Goal: Task Accomplishment & Management: Manage account settings

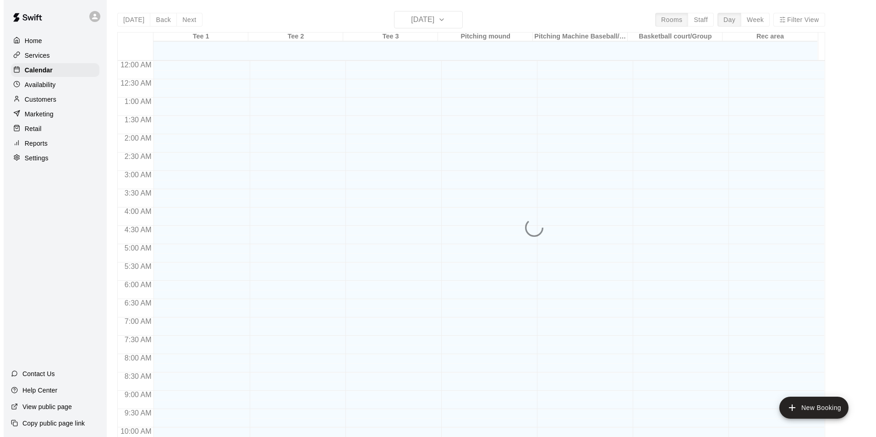
scroll to position [416, 0]
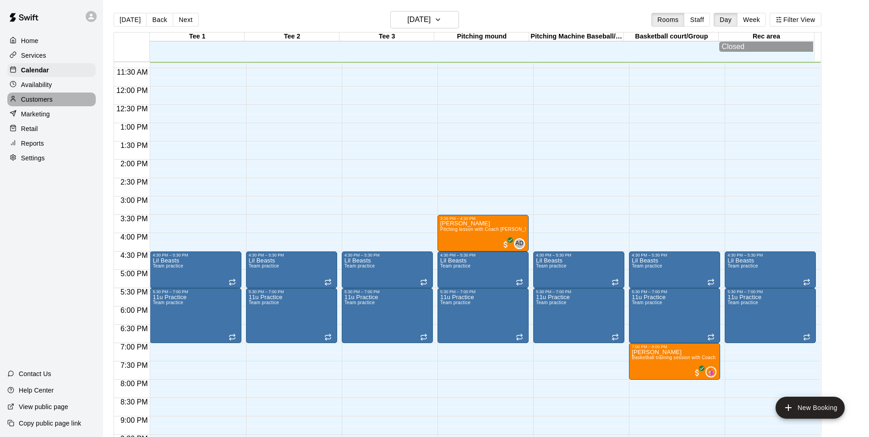
click at [37, 99] on p "Customers" at bounding box center [37, 99] width 32 height 9
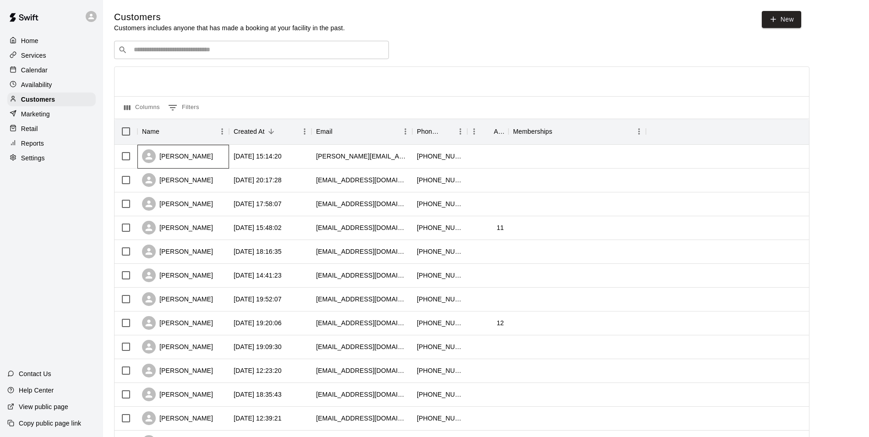
click at [178, 153] on div "[PERSON_NAME]" at bounding box center [177, 156] width 71 height 14
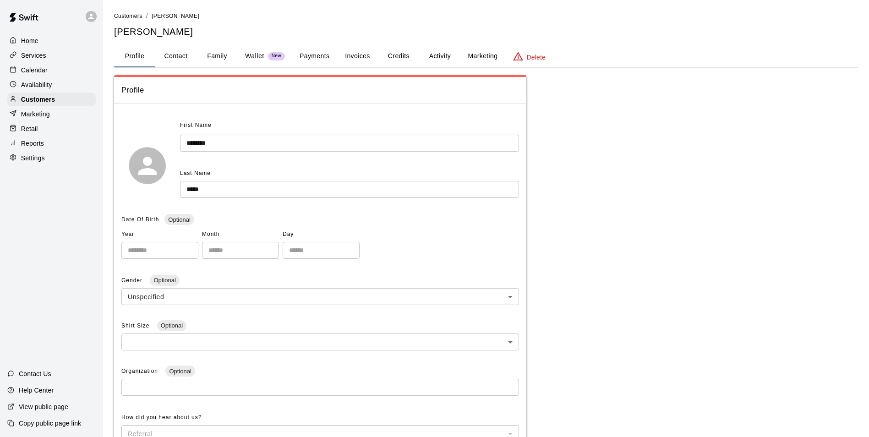
click at [211, 57] on button "Family" at bounding box center [217, 56] width 41 height 22
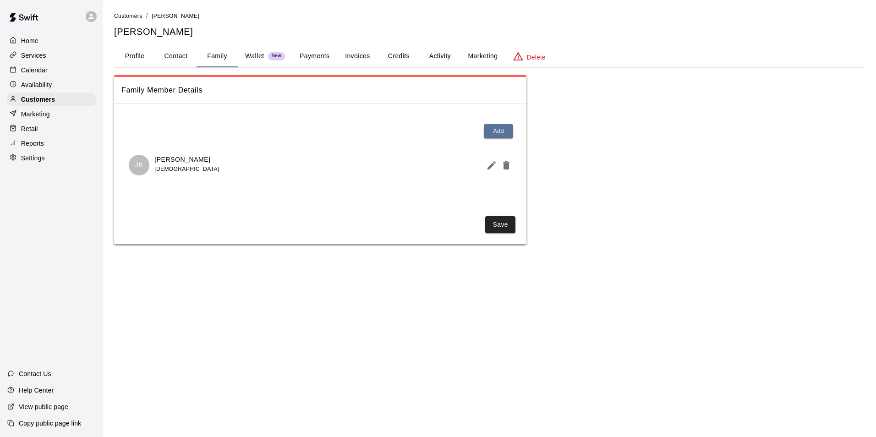
click at [488, 166] on icon "Edit Member" at bounding box center [491, 165] width 11 height 11
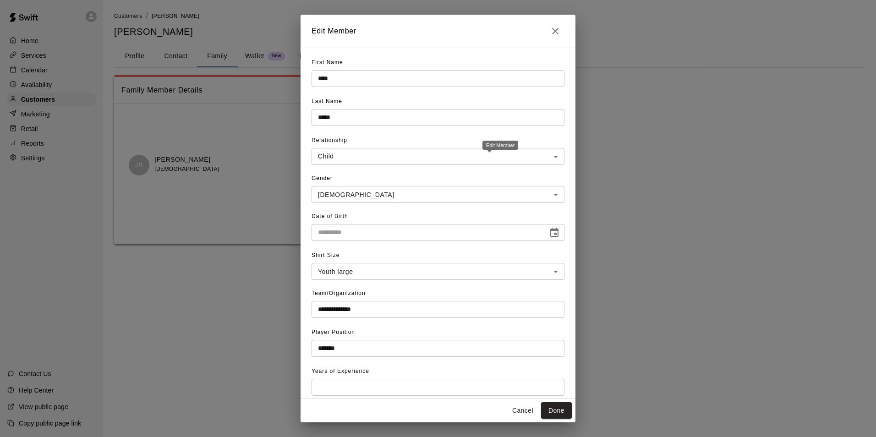
type input "**********"
click at [559, 31] on icon "Close" at bounding box center [555, 31] width 11 height 11
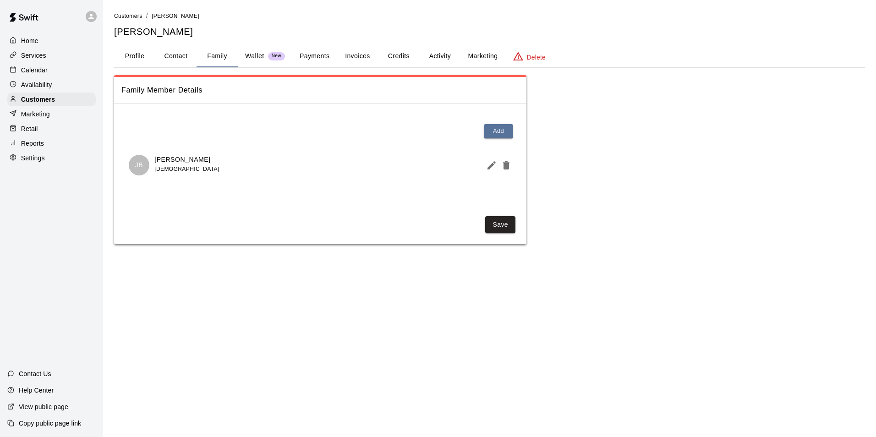
click at [187, 52] on button "Contact" at bounding box center [175, 56] width 41 height 22
select select "**"
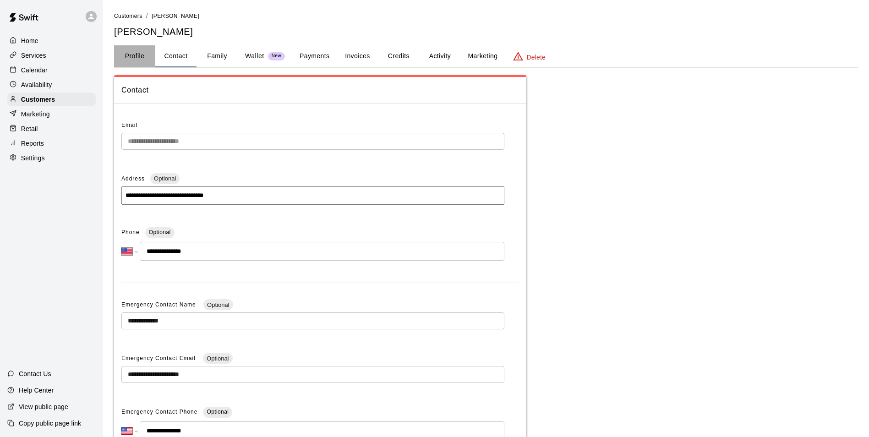
click at [141, 60] on button "Profile" at bounding box center [134, 56] width 41 height 22
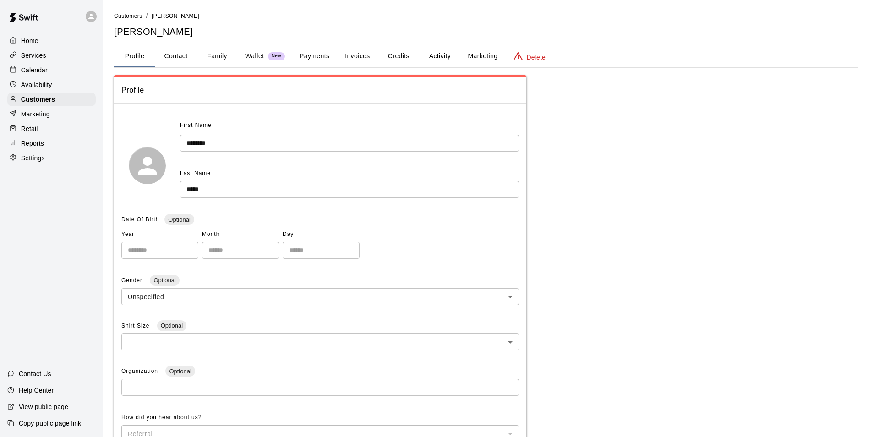
click at [39, 74] on p "Calendar" at bounding box center [34, 70] width 27 height 9
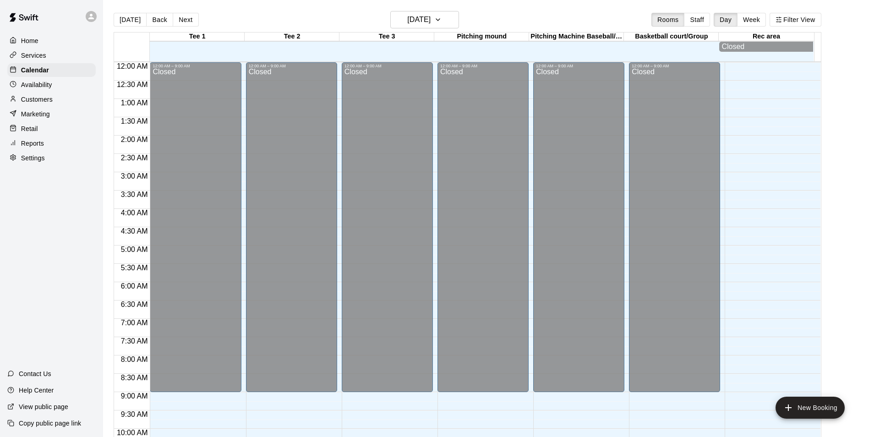
scroll to position [416, 0]
